Goal: Task Accomplishment & Management: Complete application form

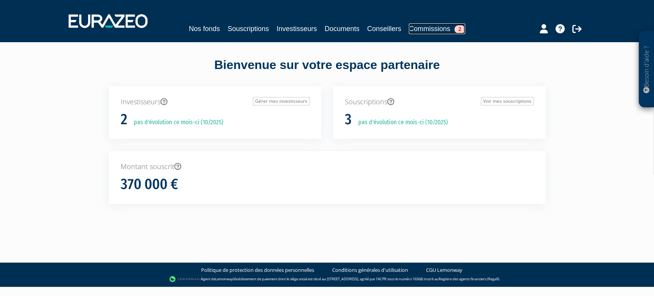
click at [455, 27] on link "Commissions 2" at bounding box center [437, 28] width 56 height 11
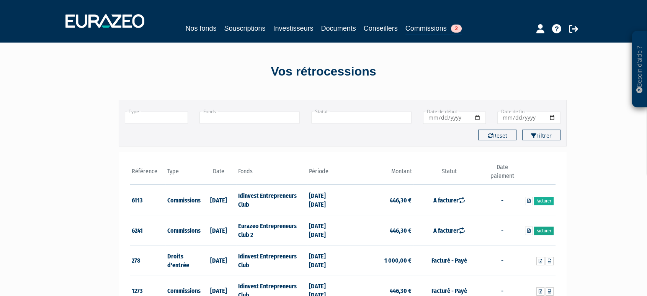
click at [549, 232] on link "Facturer" at bounding box center [544, 230] width 20 height 8
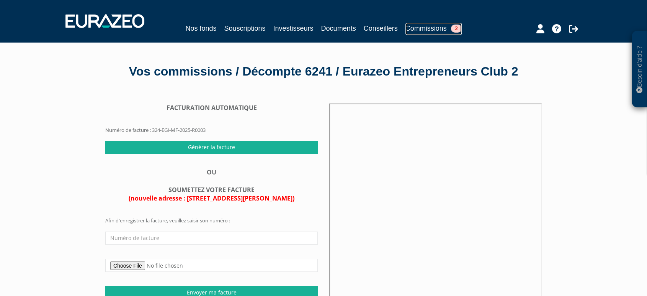
click at [420, 31] on link "Commissions 2" at bounding box center [434, 29] width 56 height 12
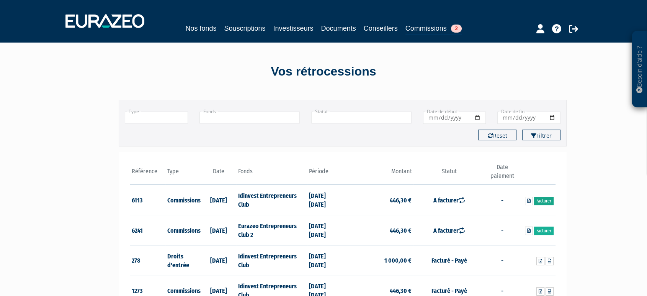
click at [544, 199] on link "Facturer" at bounding box center [544, 201] width 20 height 8
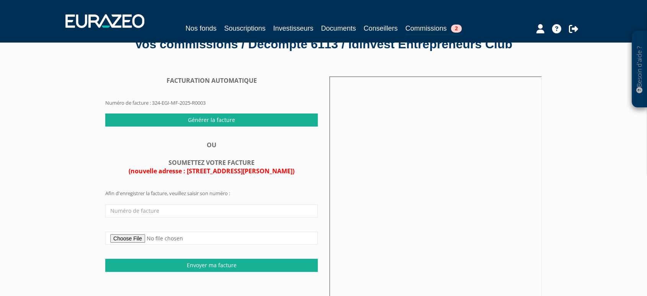
scroll to position [28, 0]
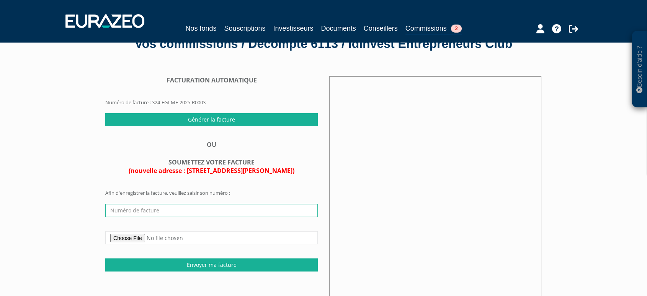
click at [124, 212] on input "text" at bounding box center [211, 210] width 213 height 13
paste input "Dear [PERSON_NAME], Thank you for your email regarding the Solvency II look-thr…"
type input "Dear [PERSON_NAME], Thank you for your email regarding the Solvency II look-thr…"
click at [137, 210] on input "text" at bounding box center [211, 210] width 213 height 13
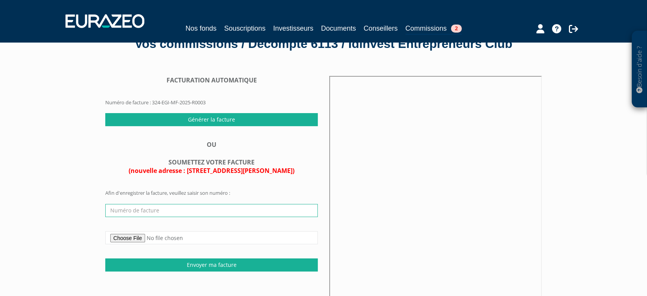
paste input "Dear [PERSON_NAME], Thank you for your email regarding the Solvency II look-thr…"
type input "Dear [PERSON_NAME], Thank you for your email regarding the Solvency II look-thr…"
type input "2025-08/14"
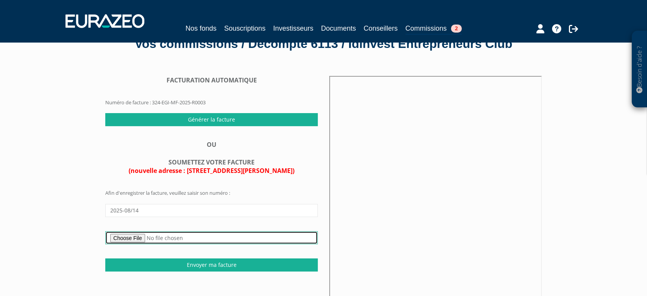
click at [134, 236] on input "file" at bounding box center [211, 237] width 213 height 13
type input "C:\fakepath\Facture-00531-2025-08-14 (1).pdf"
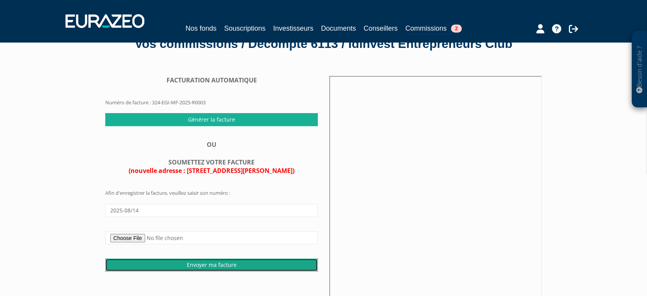
click at [201, 263] on input "Envoyer ma facture" at bounding box center [211, 264] width 213 height 13
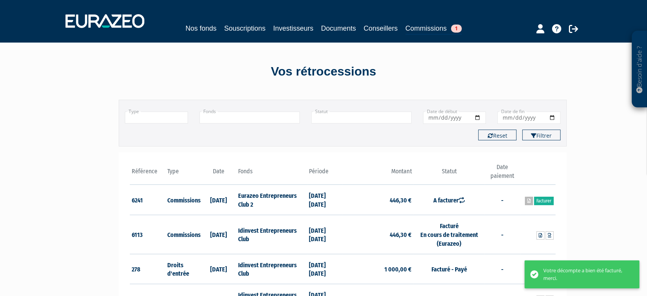
click at [527, 203] on link at bounding box center [529, 201] width 8 height 8
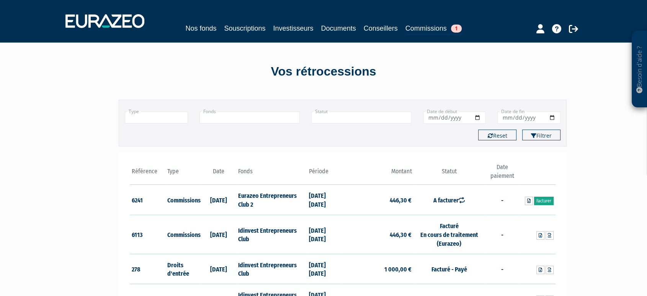
click at [545, 199] on link "Facturer" at bounding box center [544, 201] width 20 height 8
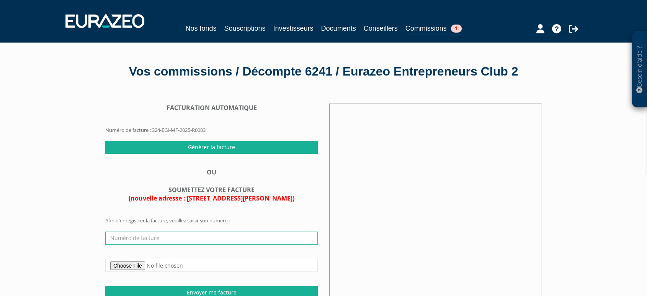
click at [162, 238] on input "text" at bounding box center [211, 237] width 213 height 13
type input "2025-08/13"
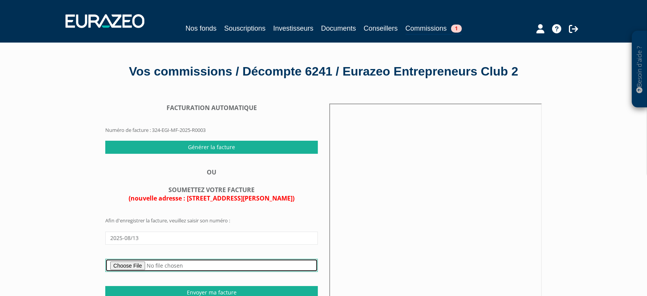
click at [138, 266] on input "file" at bounding box center [211, 265] width 213 height 13
type input "C:\fakepath\Facture-00531-2025-08-13.pdf"
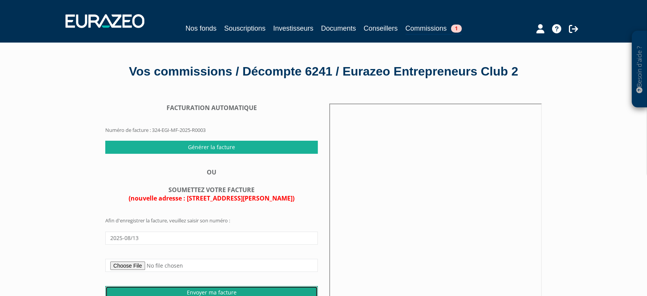
click at [245, 287] on input "Envoyer ma facture" at bounding box center [211, 292] width 213 height 13
